Goal: Information Seeking & Learning: Understand process/instructions

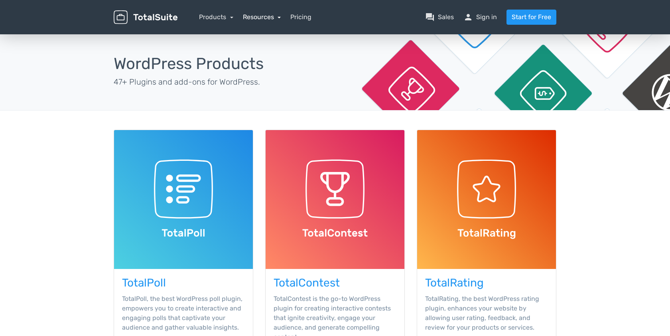
click at [257, 20] on link "Resources" at bounding box center [262, 17] width 38 height 8
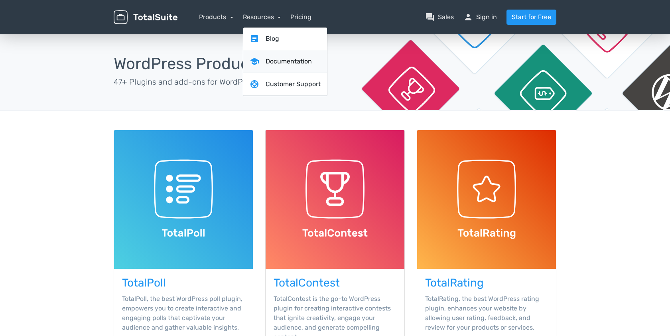
click at [274, 63] on link "school Documentation" at bounding box center [285, 61] width 84 height 23
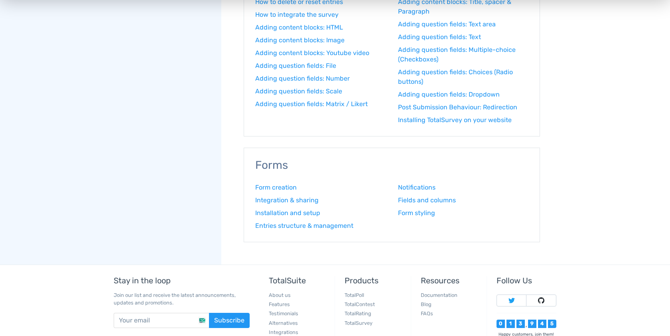
scroll to position [912, 0]
